Goal: Information Seeking & Learning: Understand process/instructions

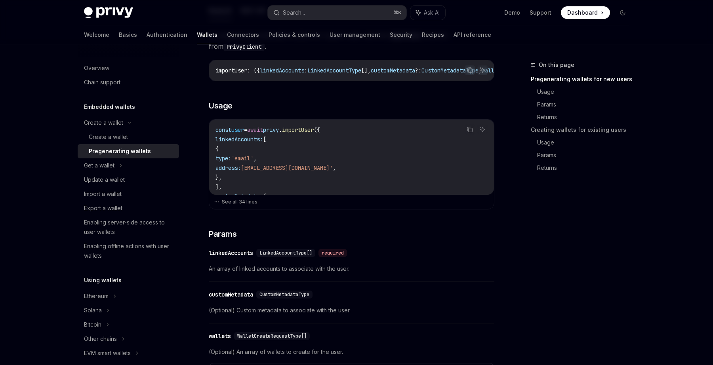
scroll to position [218, 0]
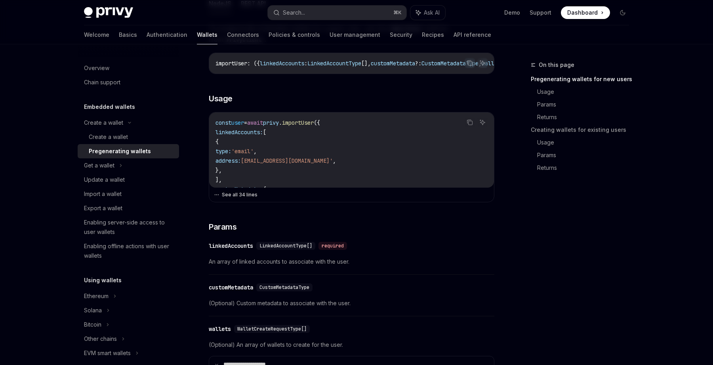
click at [243, 197] on button "See all 34 lines" at bounding box center [351, 194] width 275 height 11
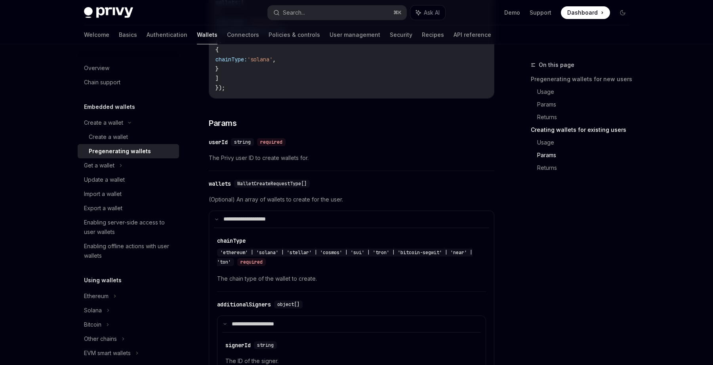
scroll to position [1393, 0]
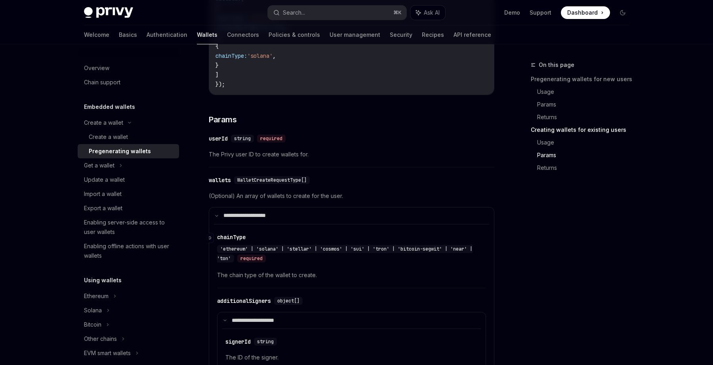
click at [286, 263] on div "'ethereum' | 'solana' | 'stellar' | 'cosmos' | 'sui' | 'tron' | 'bitcoin-segwit…" at bounding box center [347, 253] width 261 height 19
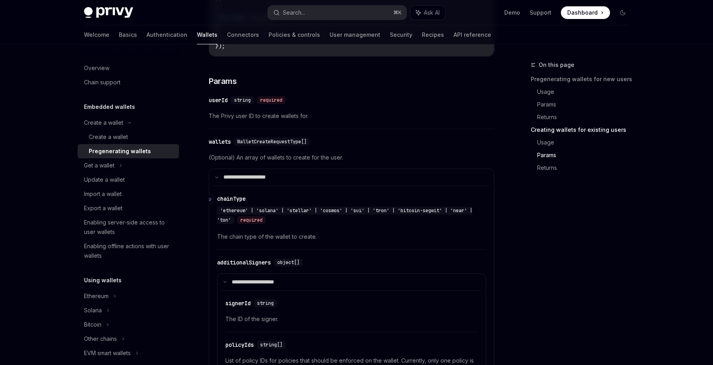
scroll to position [1448, 0]
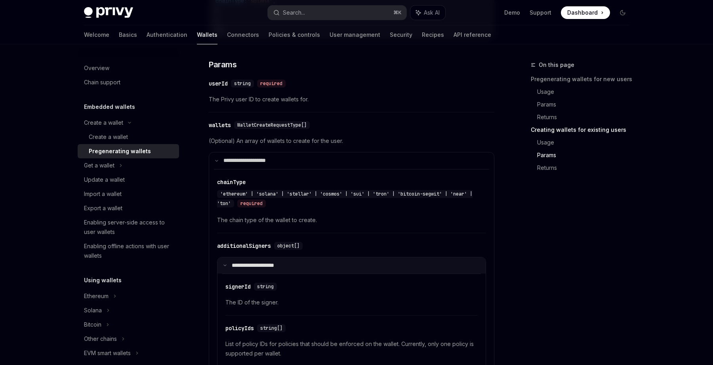
click at [268, 269] on p "**********" at bounding box center [258, 265] width 53 height 7
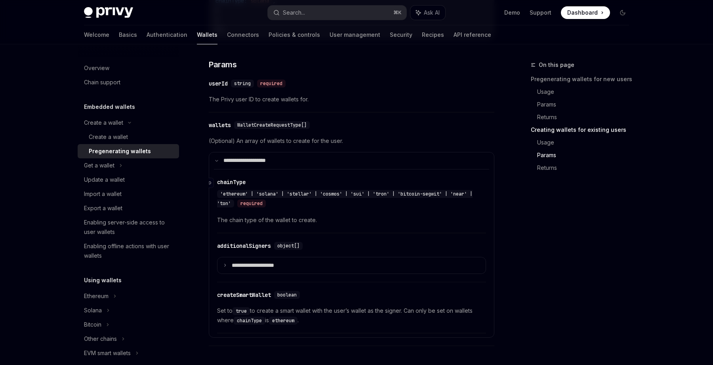
click at [268, 200] on span "'ethereum' | 'solana' | 'stellar' | 'cosmos' | 'sui' | 'tron' | 'bitcoin-segwit…" at bounding box center [344, 199] width 255 height 16
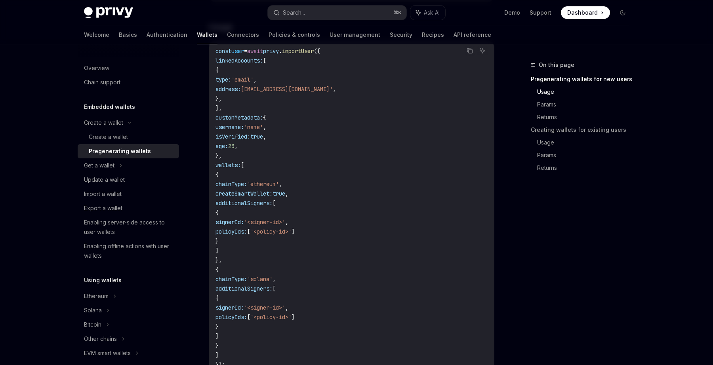
scroll to position [293, 0]
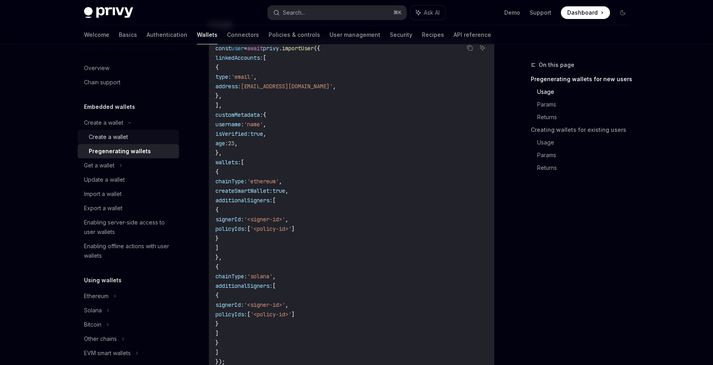
click at [136, 135] on div "Create a wallet" at bounding box center [132, 137] width 86 height 10
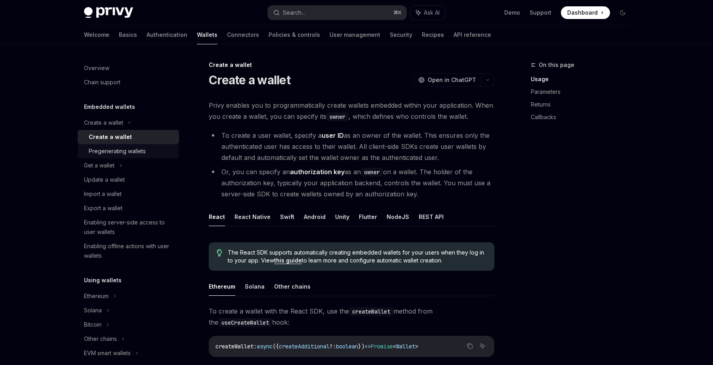
click at [136, 149] on div "Pregenerating wallets" at bounding box center [117, 152] width 57 height 10
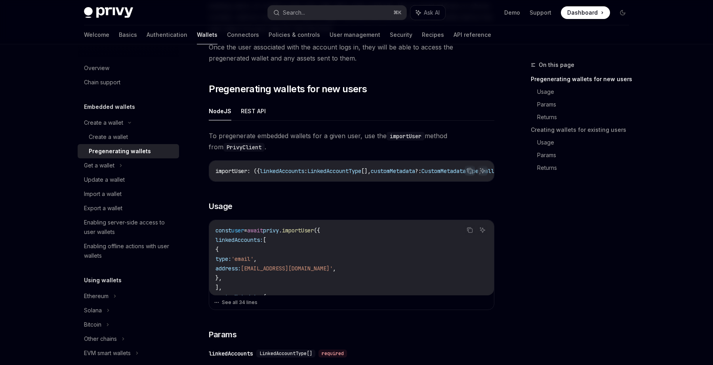
scroll to position [137, 0]
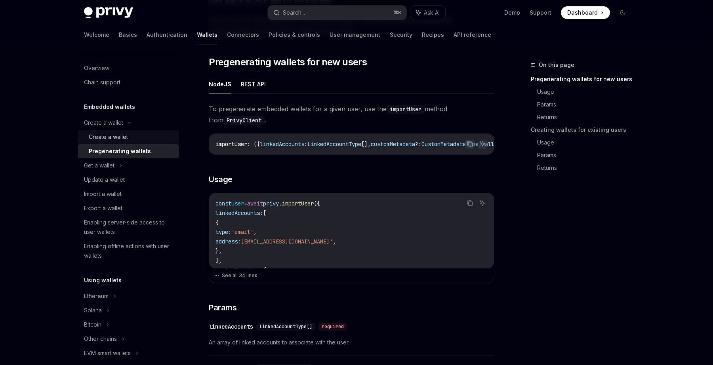
click at [135, 137] on div "Create a wallet" at bounding box center [132, 137] width 86 height 10
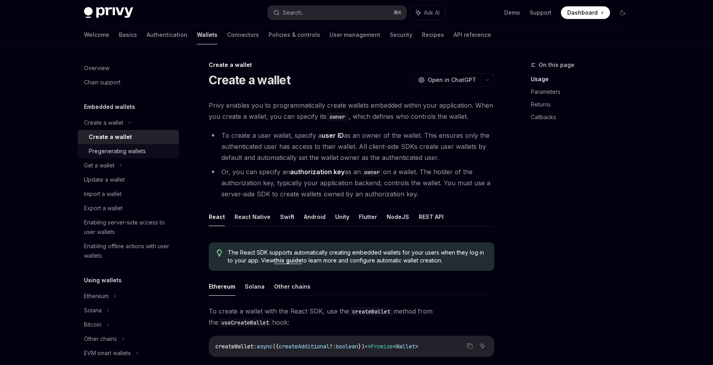
click at [139, 151] on div "Pregenerating wallets" at bounding box center [117, 152] width 57 height 10
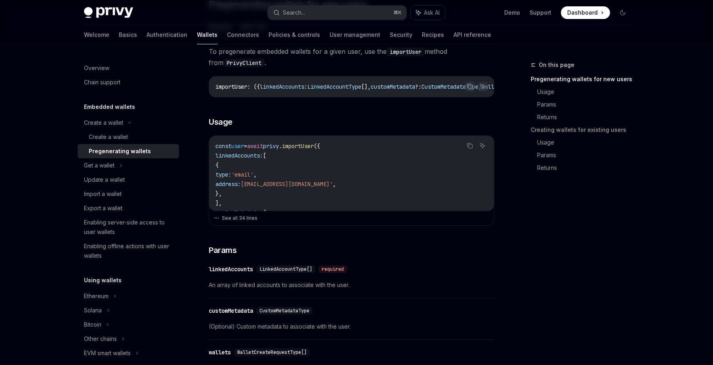
scroll to position [197, 0]
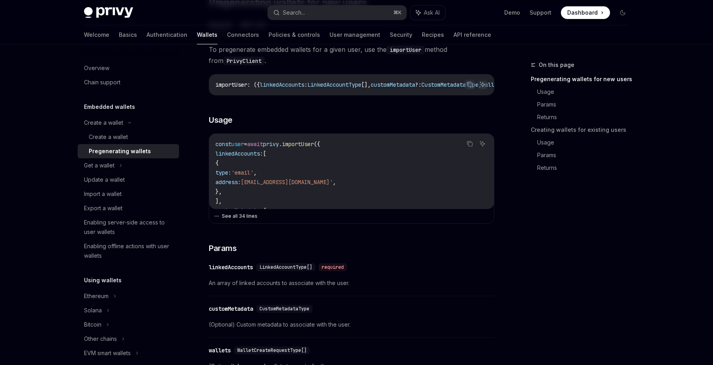
click at [249, 217] on button "See all 34 lines" at bounding box center [351, 216] width 275 height 11
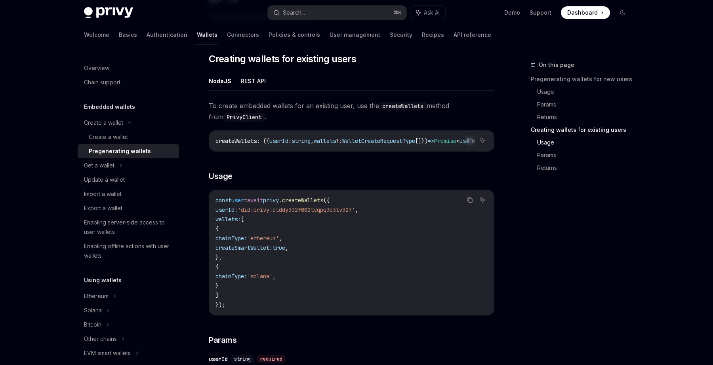
scroll to position [1272, 0]
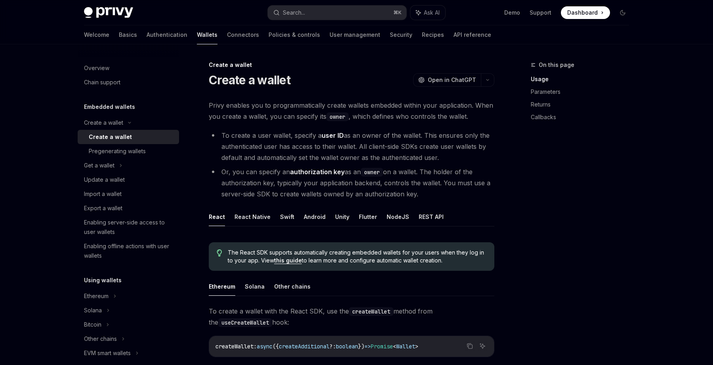
type textarea "*"
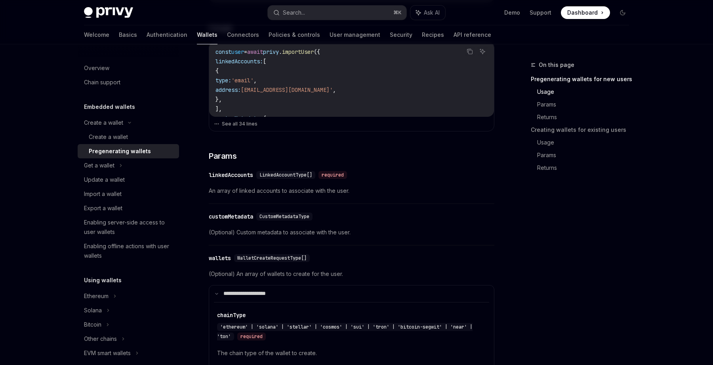
scroll to position [293, 0]
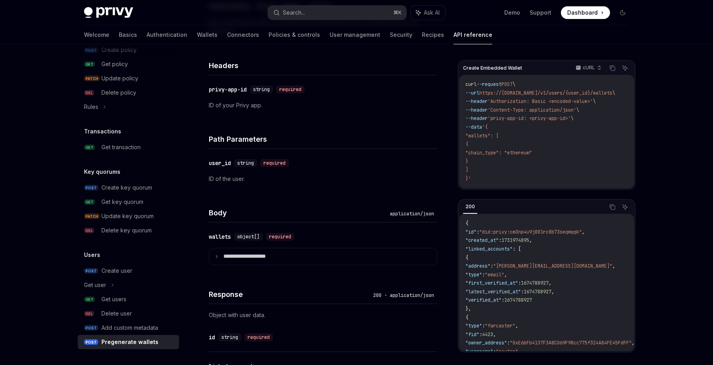
scroll to position [269, 0]
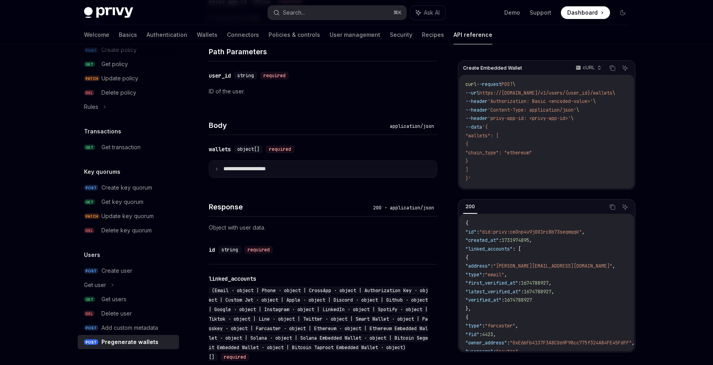
click at [265, 171] on p "**********" at bounding box center [250, 169] width 55 height 7
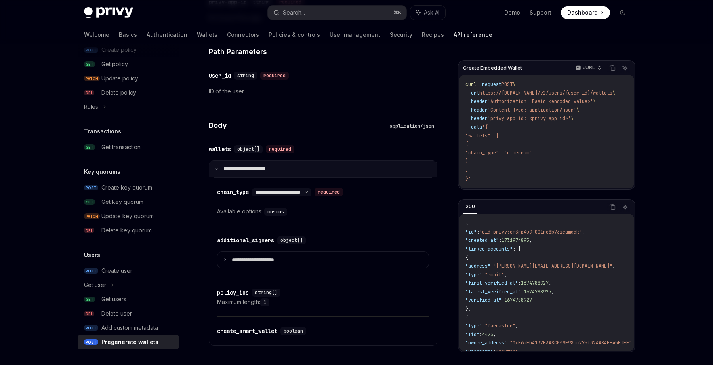
click at [263, 171] on p "**********" at bounding box center [249, 169] width 53 height 7
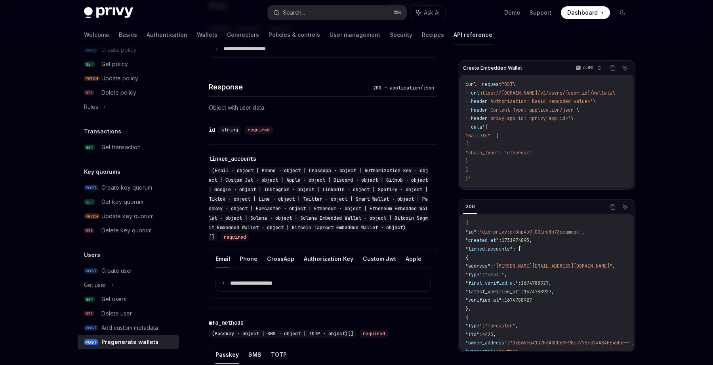
scroll to position [389, 0]
click at [279, 280] on p "**********" at bounding box center [257, 283] width 55 height 7
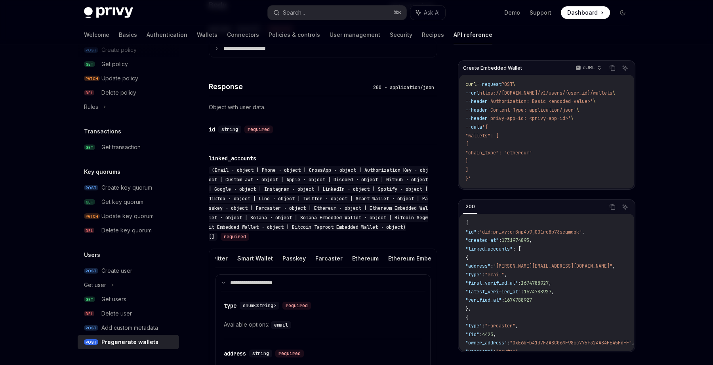
scroll to position [0, 462]
click at [314, 258] on button "Farcaster" at bounding box center [327, 258] width 27 height 19
type textarea "*"
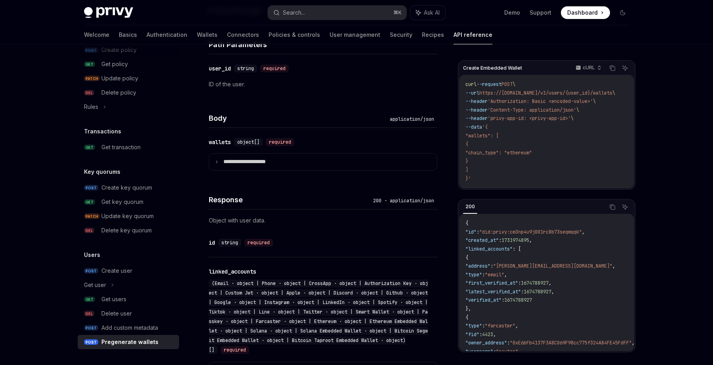
scroll to position [273, 0]
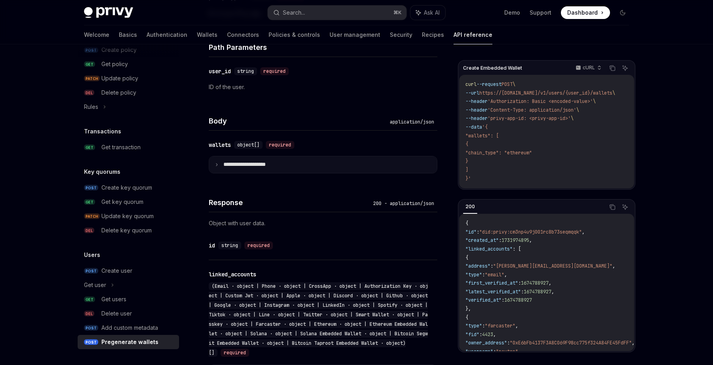
click at [221, 165] on summary "**********" at bounding box center [323, 164] width 228 height 17
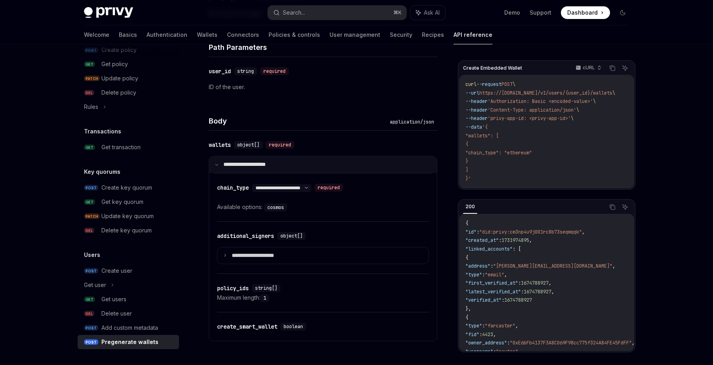
click at [220, 166] on summary "**********" at bounding box center [323, 164] width 228 height 17
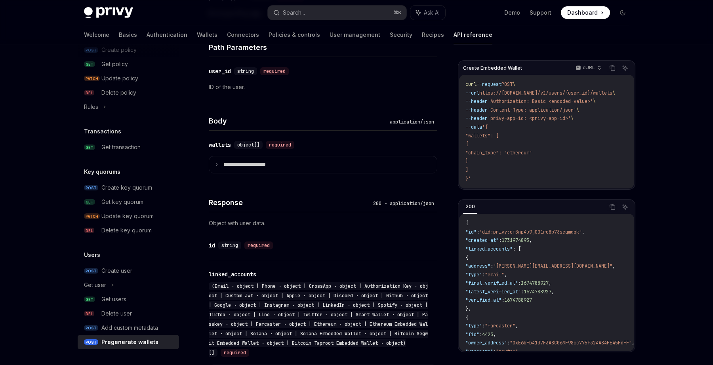
click at [236, 223] on p "Object with user data." at bounding box center [323, 224] width 229 height 10
click at [245, 224] on p "Object with user data." at bounding box center [323, 224] width 229 height 10
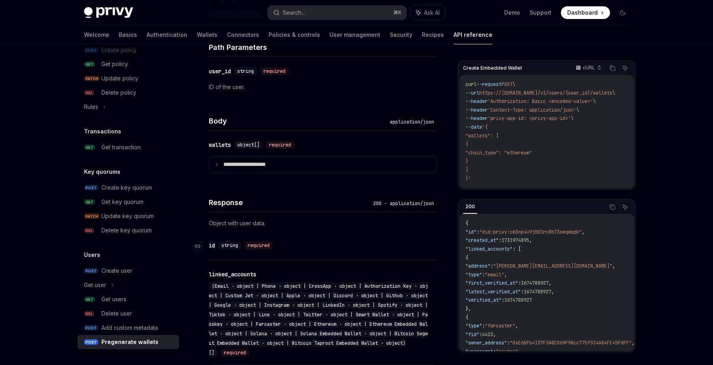
click at [257, 246] on div "required" at bounding box center [258, 246] width 29 height 8
click at [231, 162] on p "**********" at bounding box center [250, 164] width 55 height 7
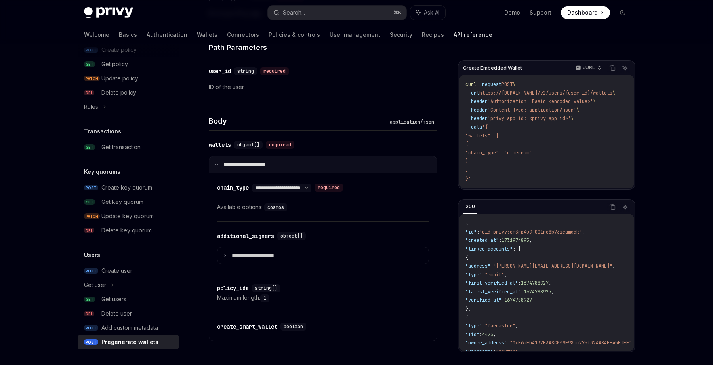
click at [231, 162] on p "**********" at bounding box center [249, 164] width 53 height 7
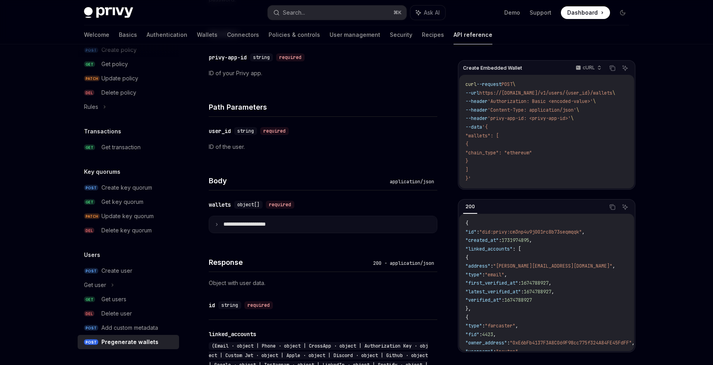
scroll to position [211, 0]
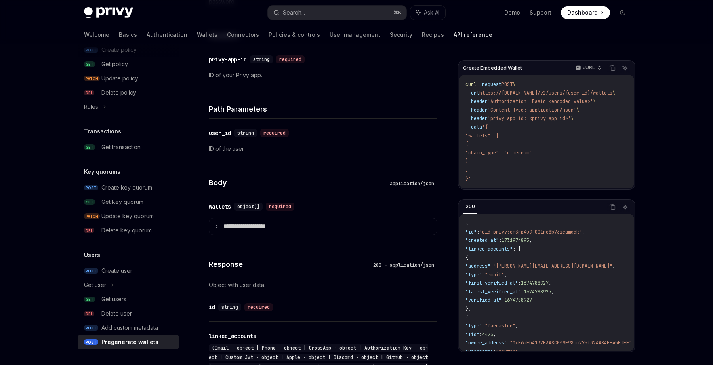
click at [237, 149] on p "ID of the user." at bounding box center [323, 149] width 229 height 10
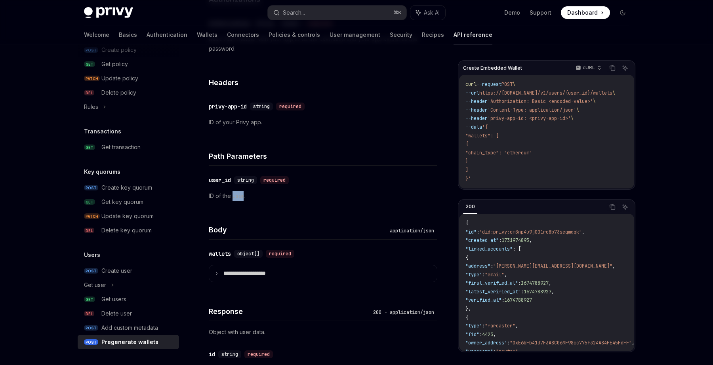
scroll to position [124, 0]
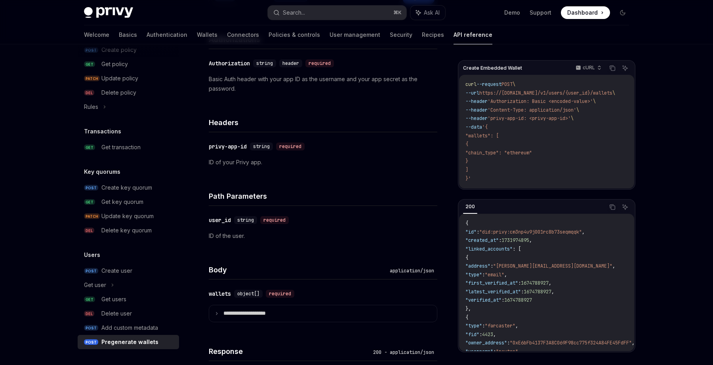
click at [250, 160] on p "ID of your Privy app." at bounding box center [323, 163] width 229 height 10
click at [232, 236] on p "ID of the user." at bounding box center [323, 236] width 229 height 10
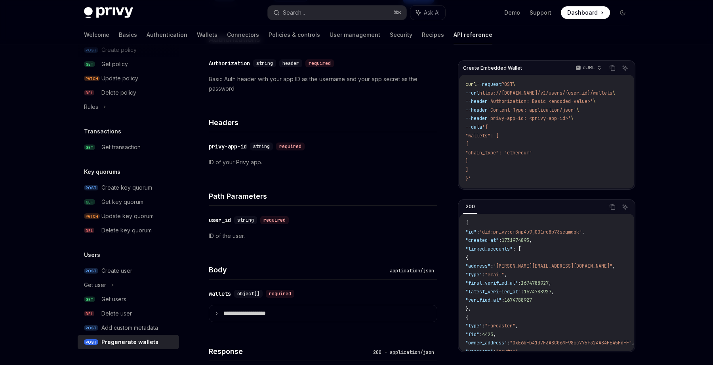
click at [232, 236] on p "ID of the user." at bounding box center [323, 236] width 229 height 10
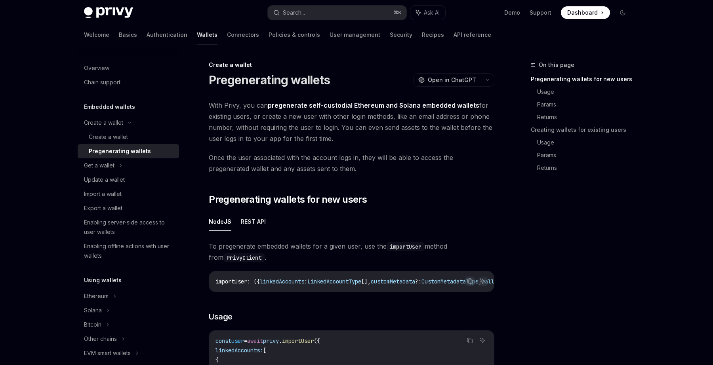
click at [277, 120] on span "With Privy, you can pregenerate self-custodial Ethereum and Solana embedded wal…" at bounding box center [352, 122] width 286 height 44
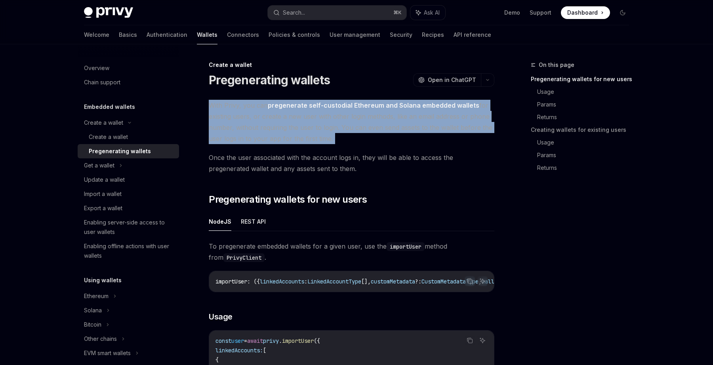
click at [277, 120] on span "With Privy, you can pregenerate self-custodial Ethereum and Solana embedded wal…" at bounding box center [352, 122] width 286 height 44
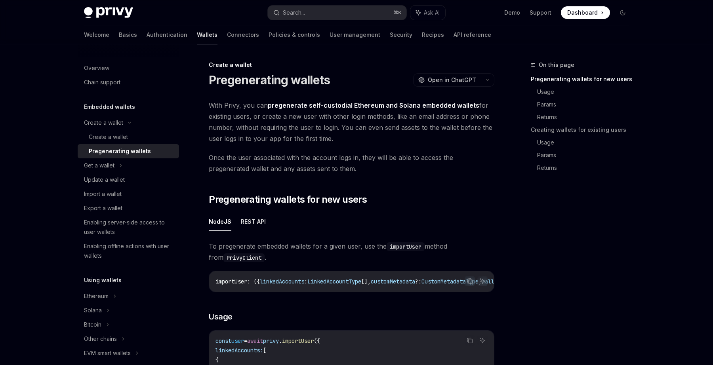
click at [313, 166] on span "Once the user associated with the account logs in, they will be able to access …" at bounding box center [352, 163] width 286 height 22
click at [306, 166] on span "Once the user associated with the account logs in, they will be able to access …" at bounding box center [352, 163] width 286 height 22
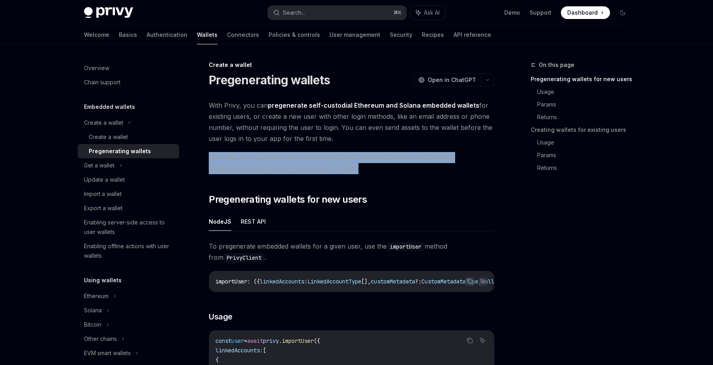
click at [306, 166] on span "Once the user associated with the account logs in, they will be able to access …" at bounding box center [352, 163] width 286 height 22
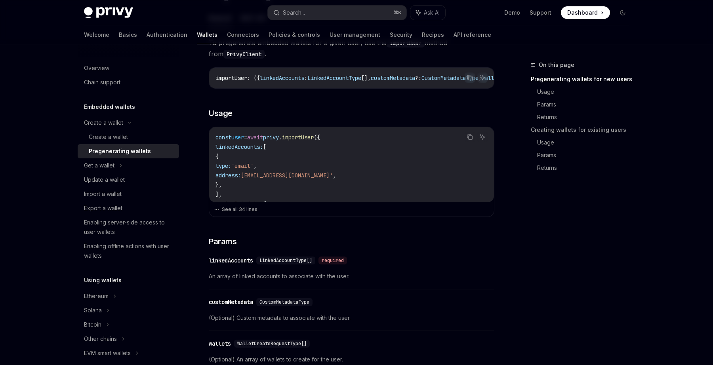
scroll to position [204, 0]
click at [294, 178] on span "'batman@privy.io'" at bounding box center [287, 174] width 92 height 7
drag, startPoint x: 244, startPoint y: 160, endPoint x: 255, endPoint y: 182, distance: 24.8
click at [255, 182] on code "const user = await privy . importUser ({ linkedAccounts: [ { type: 'email' , ad…" at bounding box center [351, 293] width 272 height 323
click at [234, 261] on div "linkedAccounts" at bounding box center [231, 260] width 44 height 8
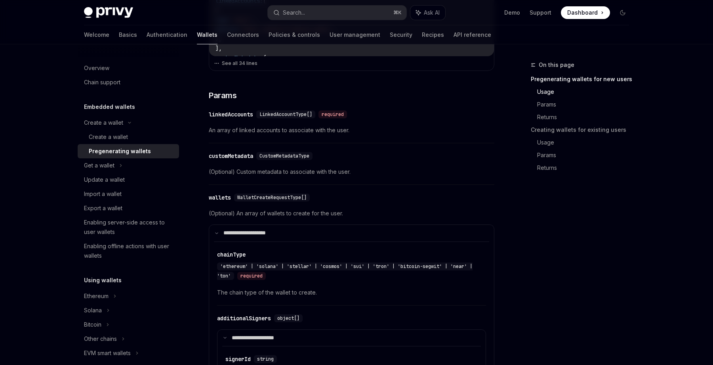
scroll to position [346, 0]
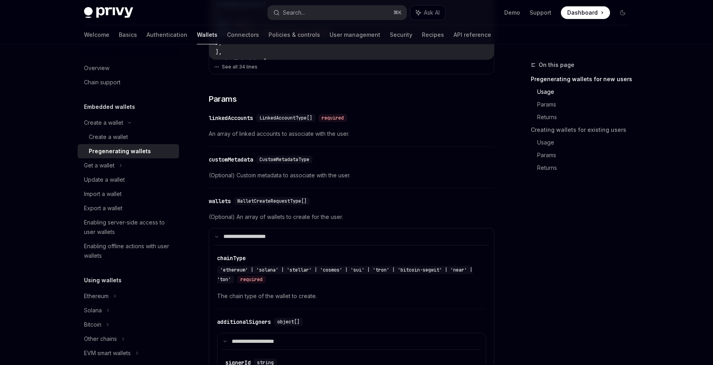
click at [295, 121] on span "LinkedAccountType[]" at bounding box center [285, 118] width 53 height 6
click at [307, 137] on span "An array of linked accounts to associate with the user." at bounding box center [352, 134] width 286 height 10
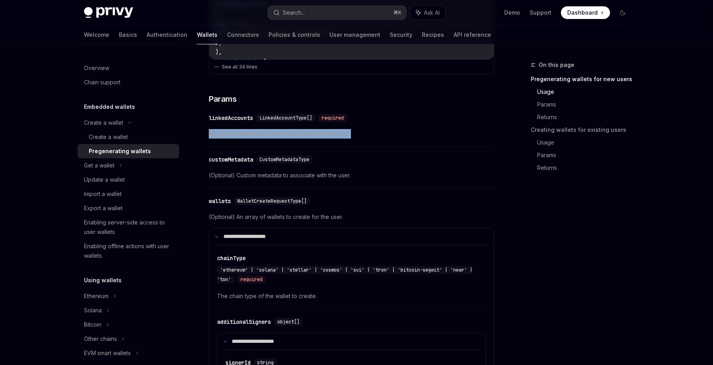
click at [307, 137] on span "An array of linked accounts to associate with the user." at bounding box center [352, 134] width 286 height 10
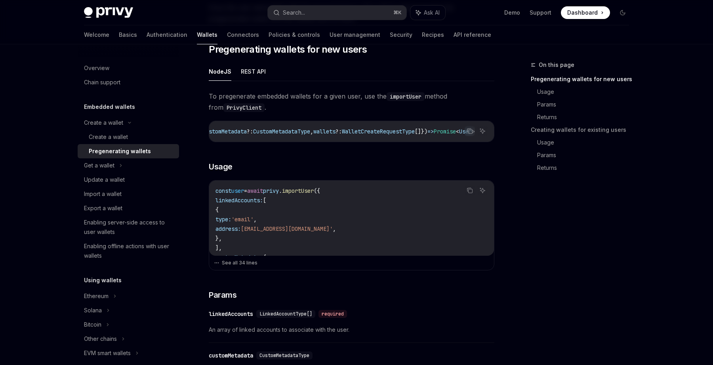
scroll to position [170, 0]
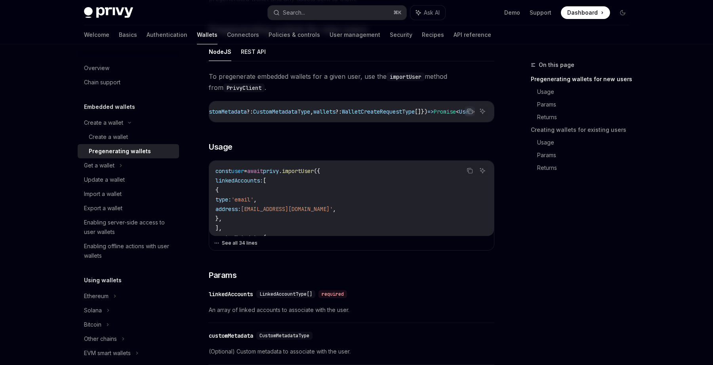
click at [237, 249] on button "See all 34 lines" at bounding box center [351, 243] width 275 height 11
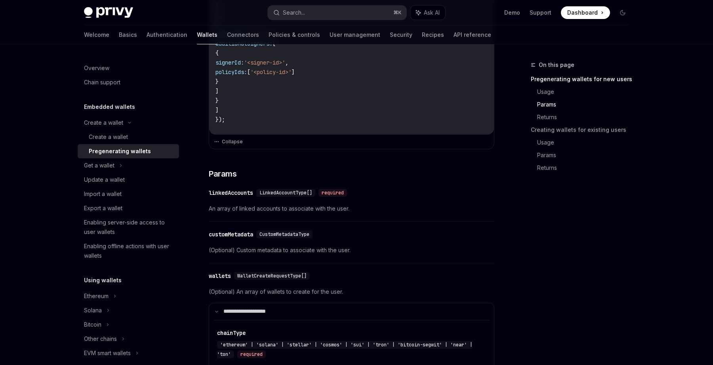
scroll to position [541, 0]
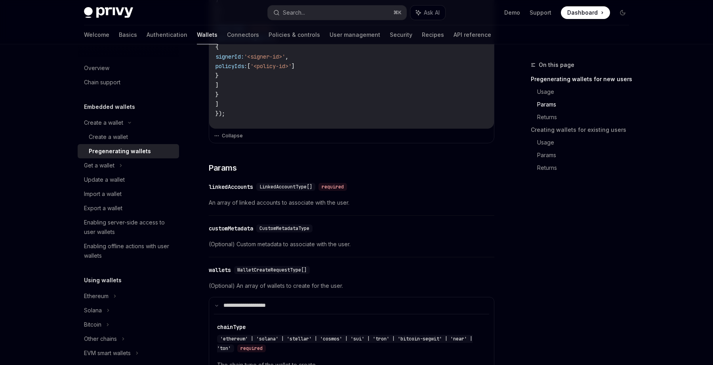
click at [264, 207] on span "An array of linked accounts to associate with the user." at bounding box center [352, 203] width 286 height 10
click at [274, 190] on span "LinkedAccountType[]" at bounding box center [285, 187] width 53 height 6
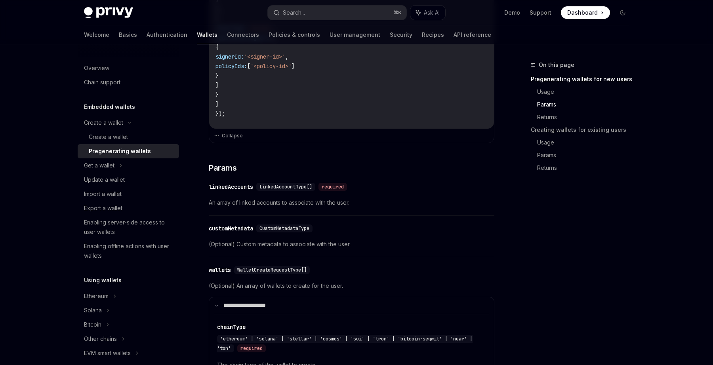
click at [274, 190] on span "LinkedAccountType[]" at bounding box center [285, 187] width 53 height 6
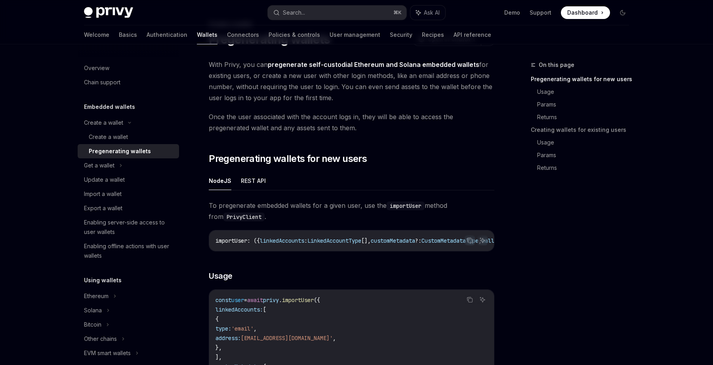
scroll to position [45, 0]
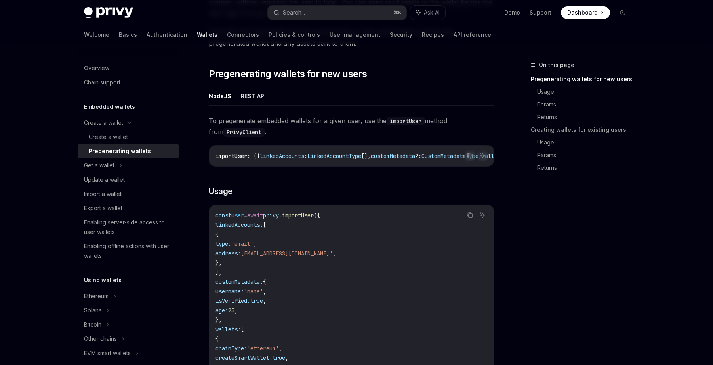
scroll to position [128, 0]
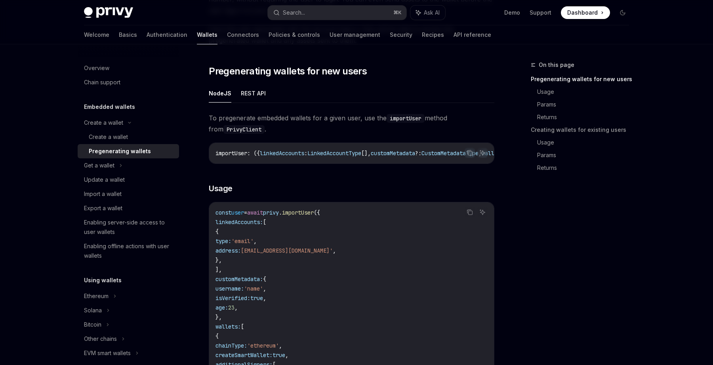
click at [341, 153] on span "LinkedAccountType" at bounding box center [334, 153] width 54 height 7
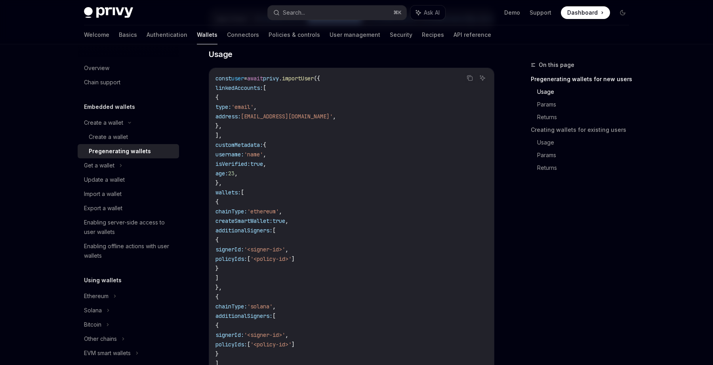
scroll to position [374, 0]
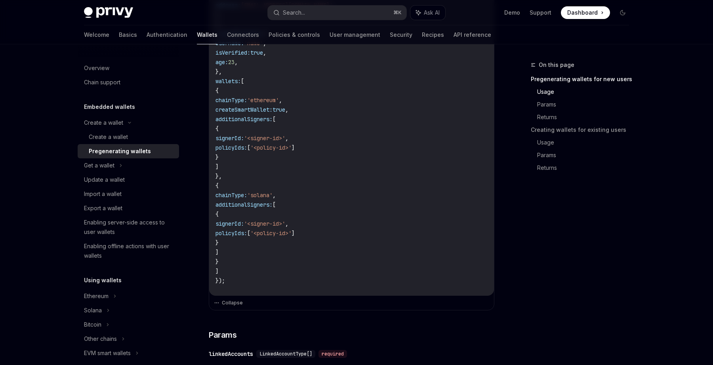
click at [359, 320] on div "To pregenerate embedded wallets for a given user, use the importUser method fro…" at bounding box center [352, 349] width 286 height 965
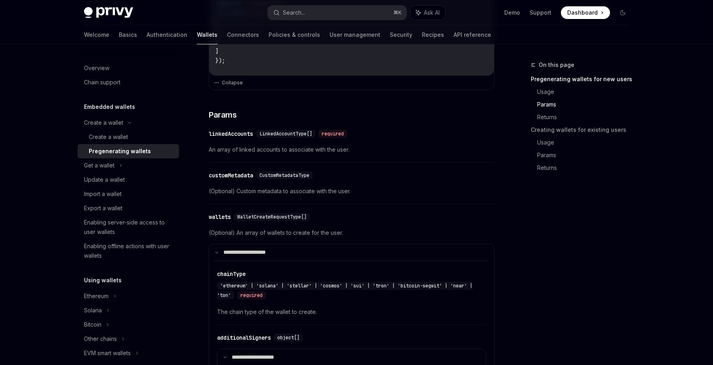
scroll to position [596, 0]
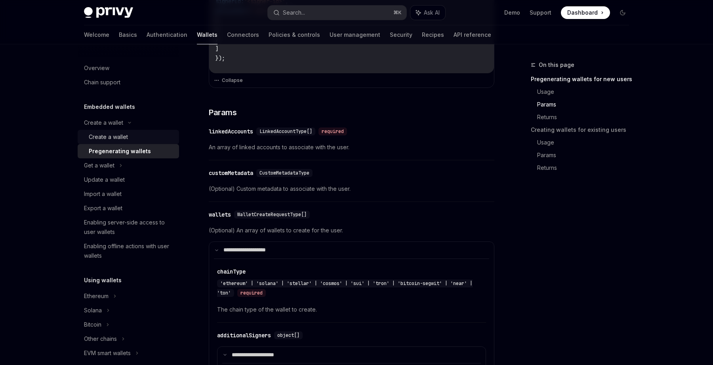
click at [117, 140] on div "Create a wallet" at bounding box center [108, 137] width 39 height 10
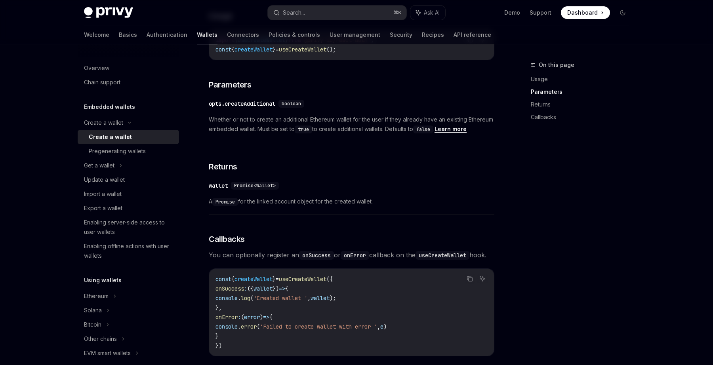
scroll to position [437, 0]
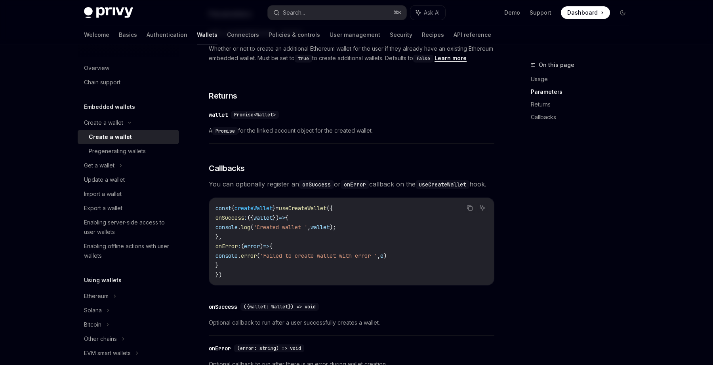
click at [353, 187] on code "onError" at bounding box center [355, 184] width 29 height 9
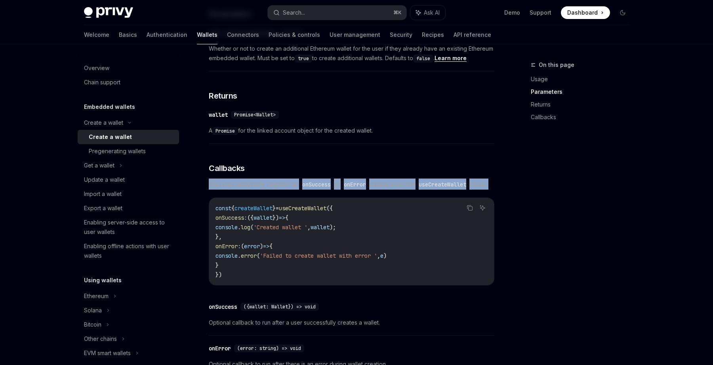
click at [353, 187] on code "onError" at bounding box center [355, 184] width 29 height 9
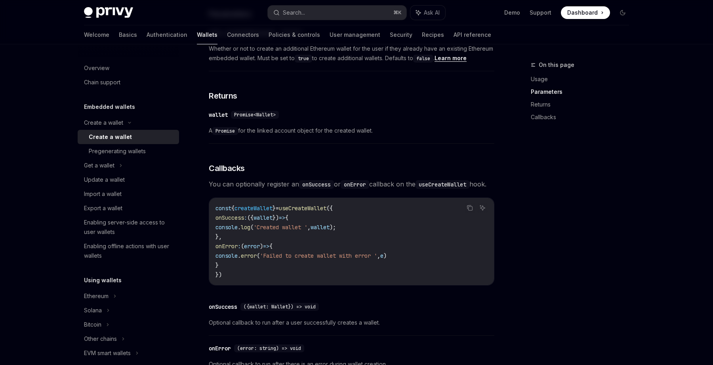
click at [386, 280] on code "const { createWallet } = useCreateWallet ({ onSuccess : ({ wallet }) => { conso…" at bounding box center [351, 242] width 272 height 76
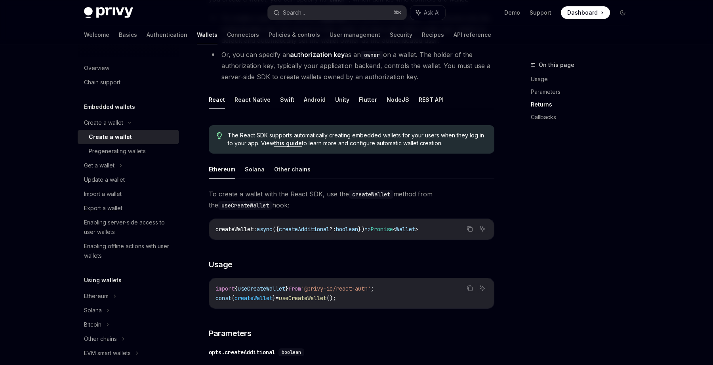
scroll to position [0, 0]
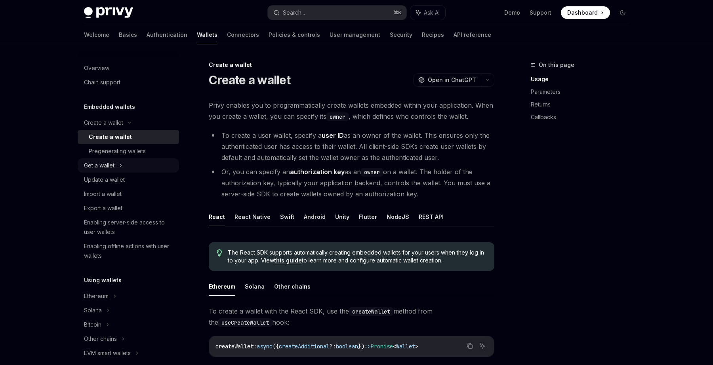
click at [112, 165] on div "Get a wallet" at bounding box center [99, 166] width 30 height 10
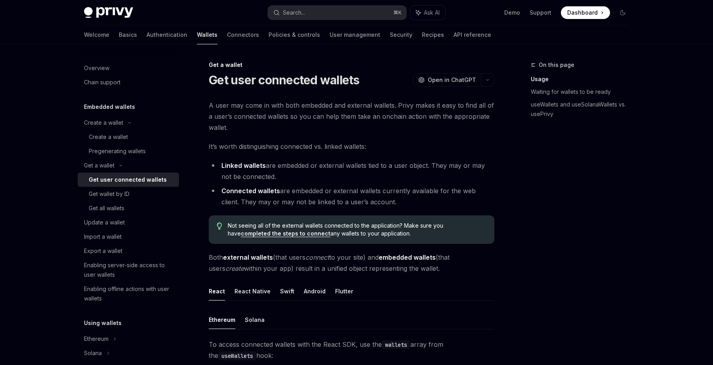
click at [119, 182] on div "Get user connected wallets" at bounding box center [128, 180] width 78 height 10
click at [125, 194] on div "Get wallet by ID" at bounding box center [109, 194] width 41 height 10
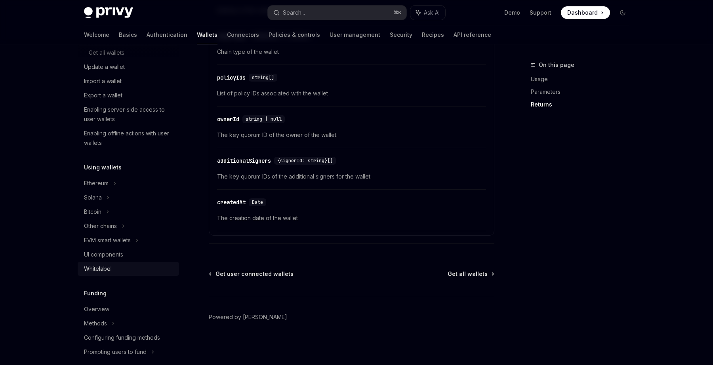
scroll to position [171, 0]
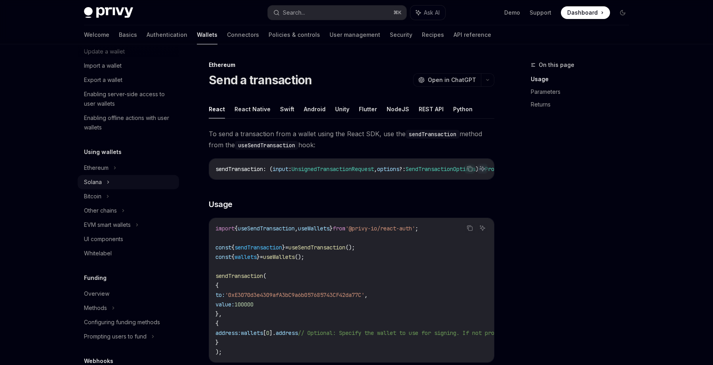
type textarea "*"
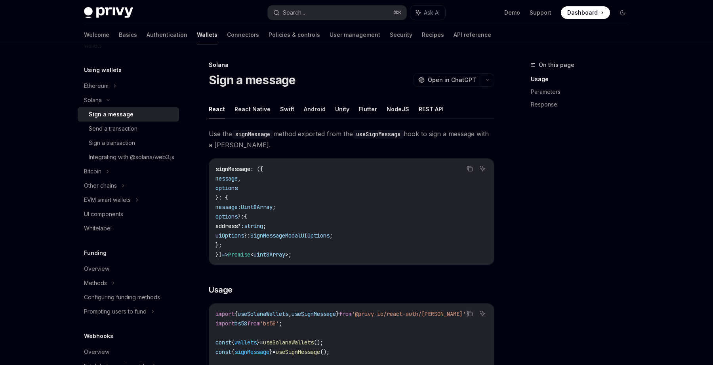
scroll to position [260, 0]
